Goal: Task Accomplishment & Management: Use online tool/utility

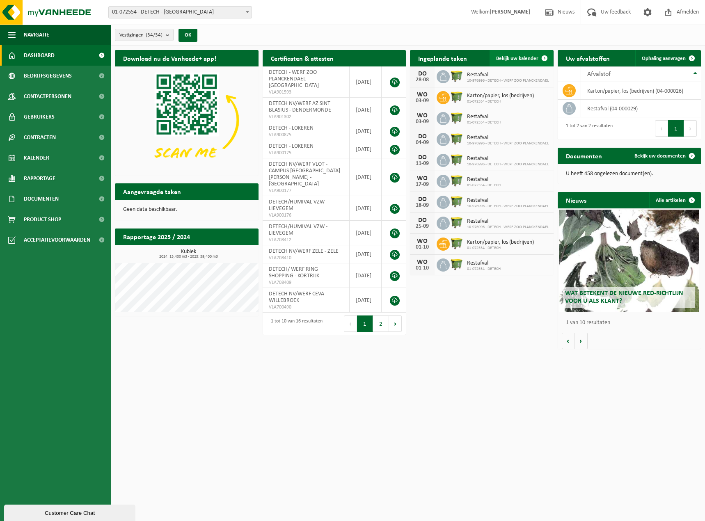
click at [506, 58] on span "Bekijk uw kalender" at bounding box center [517, 58] width 42 height 5
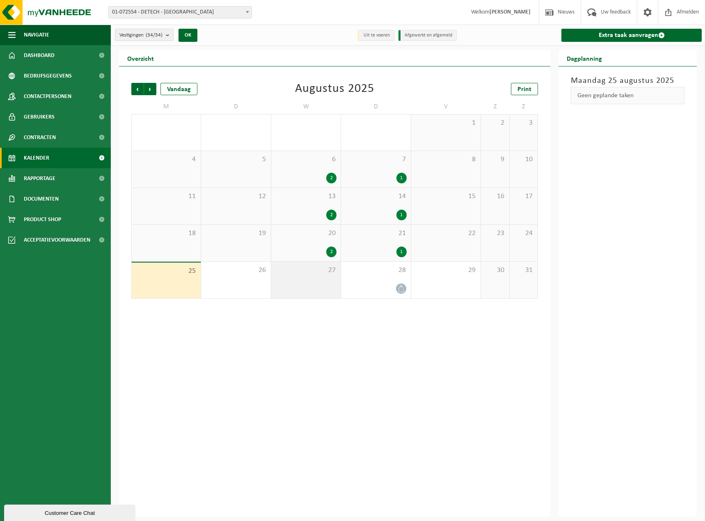
click at [316, 281] on div "27" at bounding box center [305, 280] width 69 height 37
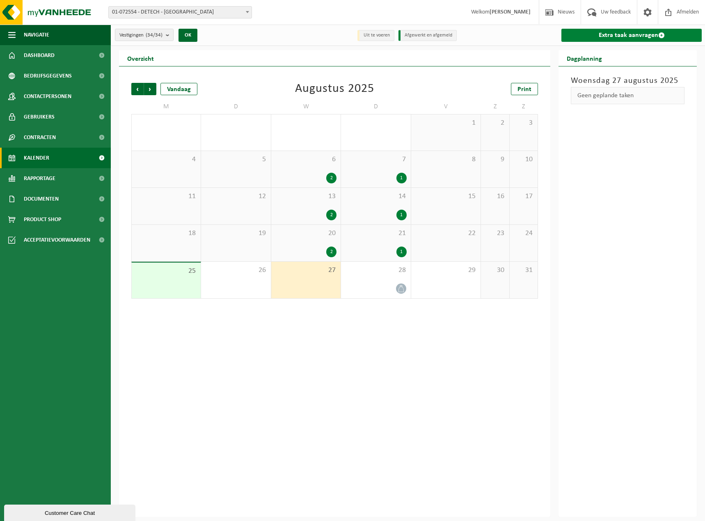
click at [596, 36] on link "Extra taak aanvragen" at bounding box center [632, 35] width 140 height 13
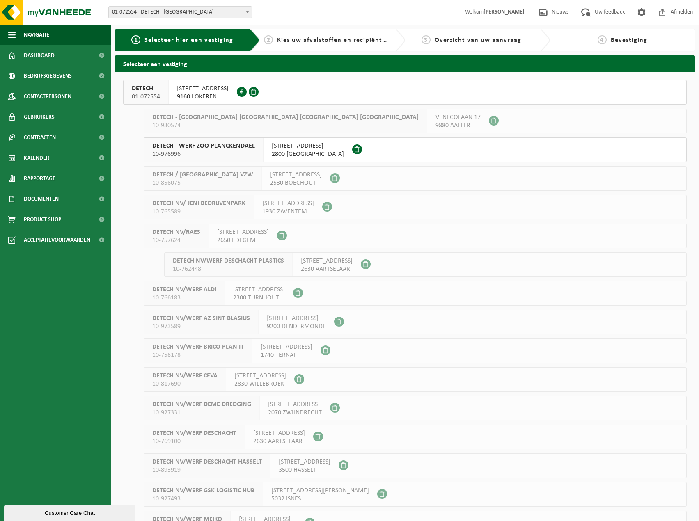
click at [266, 95] on button "DETECH 01-072554 MOORTELSTRAAT 4 9160 LOKEREN 0449.577.677" at bounding box center [405, 92] width 564 height 25
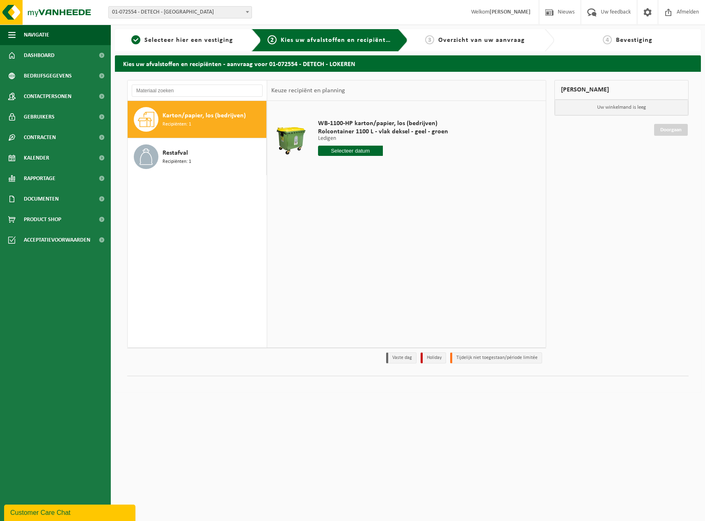
click at [215, 119] on span "Karton/papier, los (bedrijven)" at bounding box center [204, 116] width 83 height 10
click at [354, 152] on input "text" at bounding box center [350, 151] width 65 height 10
click at [355, 249] on div "27" at bounding box center [354, 249] width 14 height 13
type input "Van 2025-08-27"
click at [347, 181] on button "In winkelmand" at bounding box center [341, 181] width 45 height 13
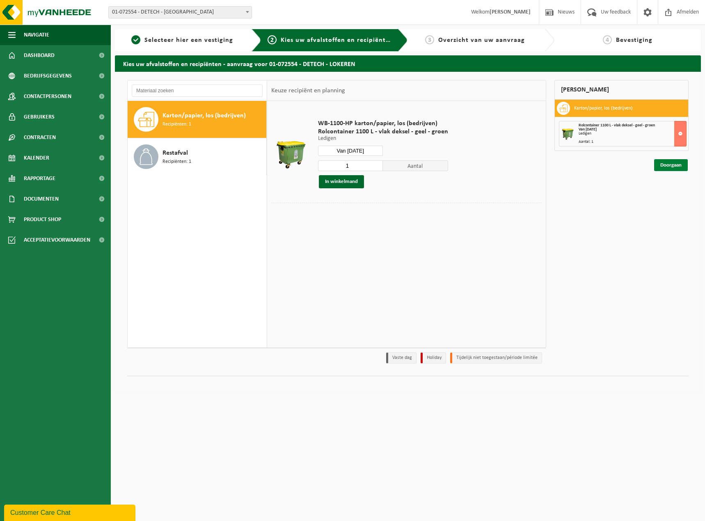
click at [670, 166] on link "Doorgaan" at bounding box center [671, 165] width 34 height 12
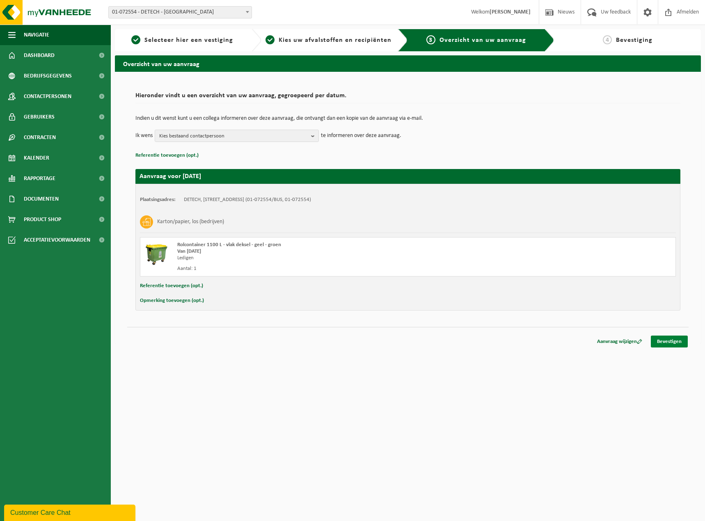
click at [669, 340] on link "Bevestigen" at bounding box center [669, 342] width 37 height 12
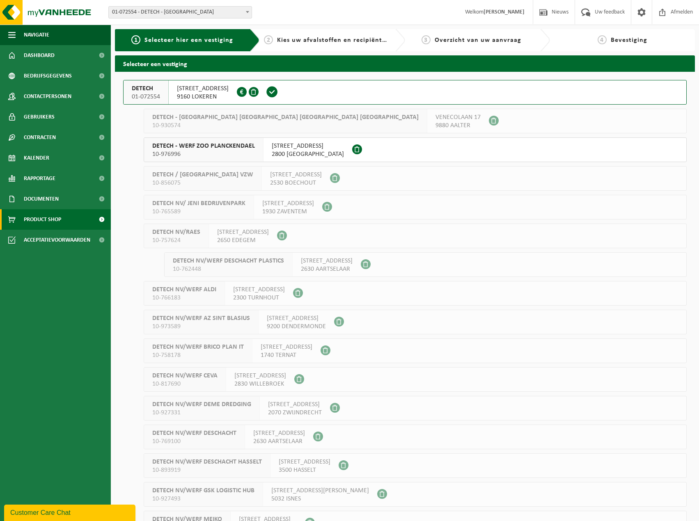
click at [48, 219] on span "Product Shop" at bounding box center [42, 219] width 37 height 21
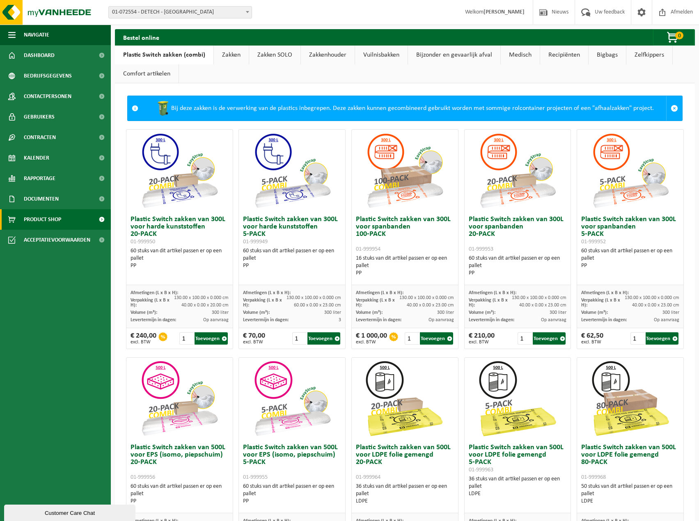
click at [604, 56] on link "Bigbags" at bounding box center [607, 55] width 37 height 19
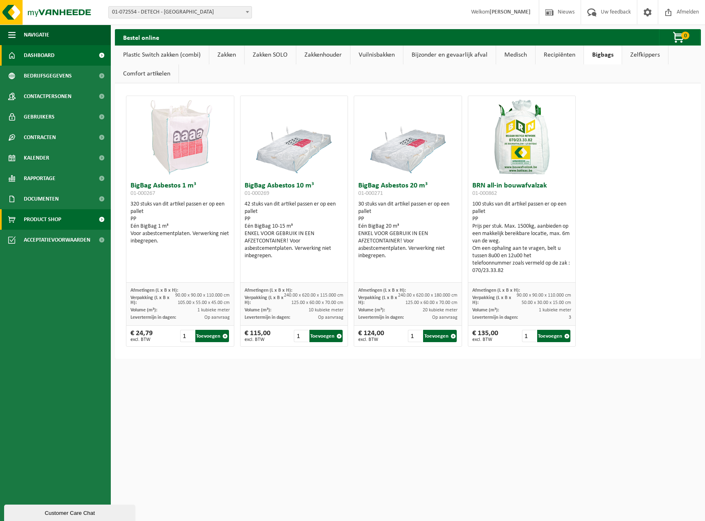
click at [64, 58] on link "Dashboard" at bounding box center [55, 55] width 111 height 21
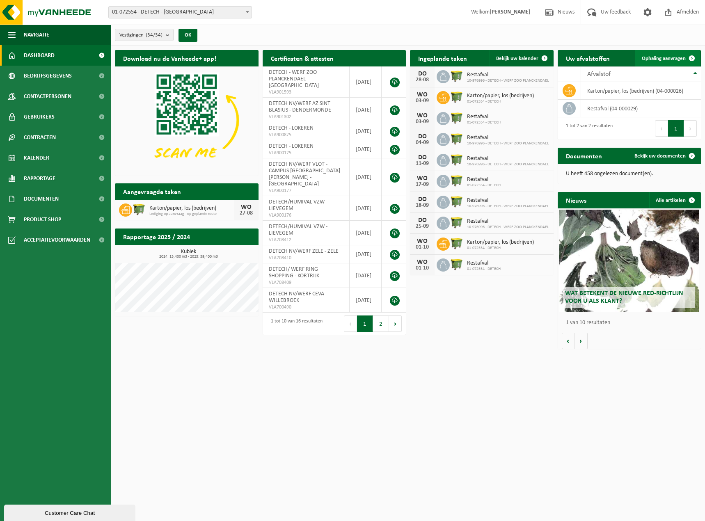
click at [690, 58] on span at bounding box center [692, 58] width 16 height 16
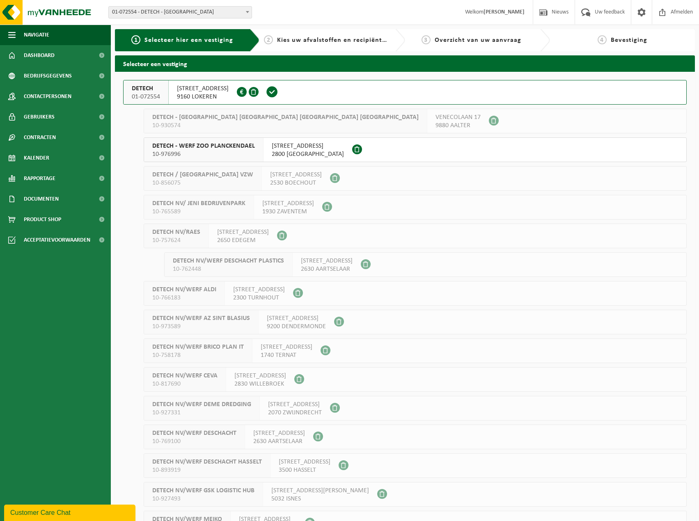
click at [417, 261] on div "DETECH NV/WERF DESCHACHT PLASTICS 10-762448 [STREET_ADDRESS]" at bounding box center [425, 264] width 523 height 25
